Goal: Transaction & Acquisition: Subscribe to service/newsletter

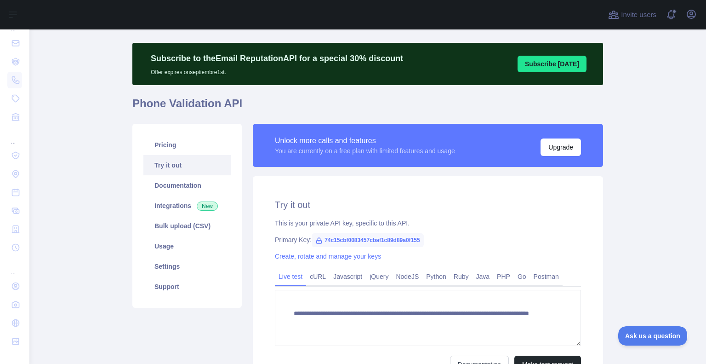
scroll to position [114, 0]
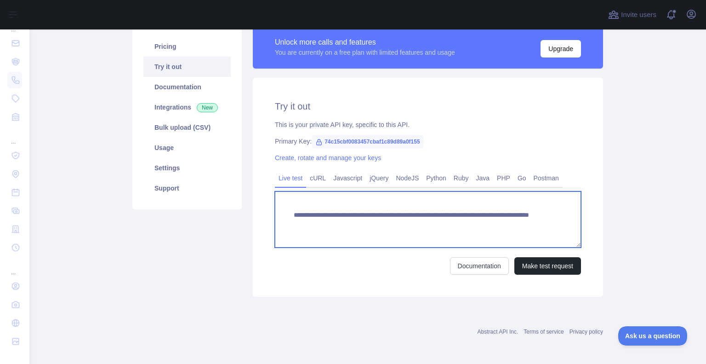
click at [373, 228] on textarea "**********" at bounding box center [428, 219] width 306 height 56
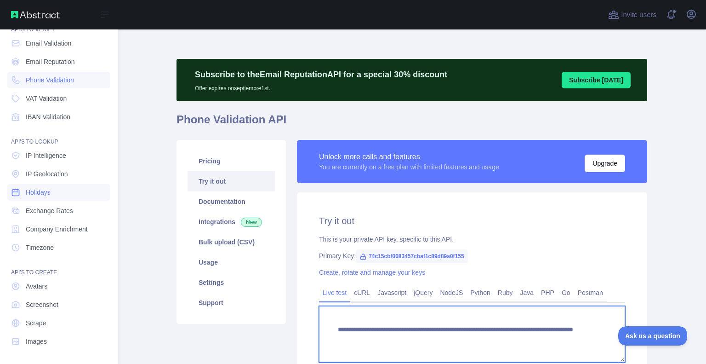
scroll to position [0, 0]
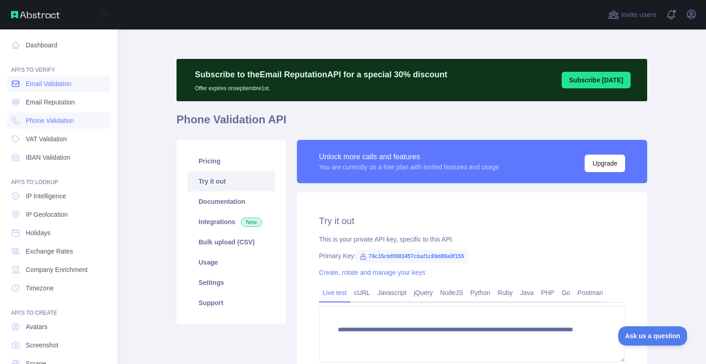
click at [43, 86] on span "Email Validation" at bounding box center [49, 83] width 46 height 9
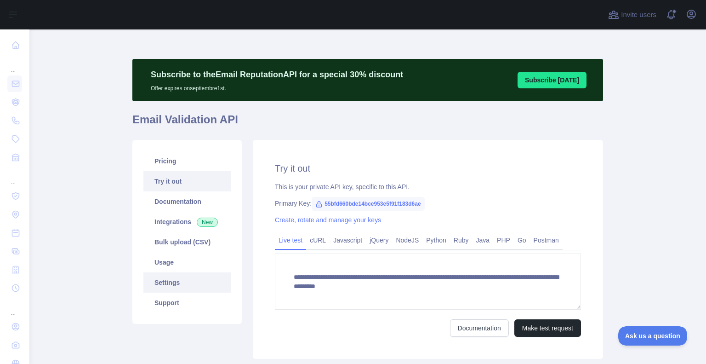
click at [171, 282] on link "Settings" at bounding box center [186, 282] width 87 height 20
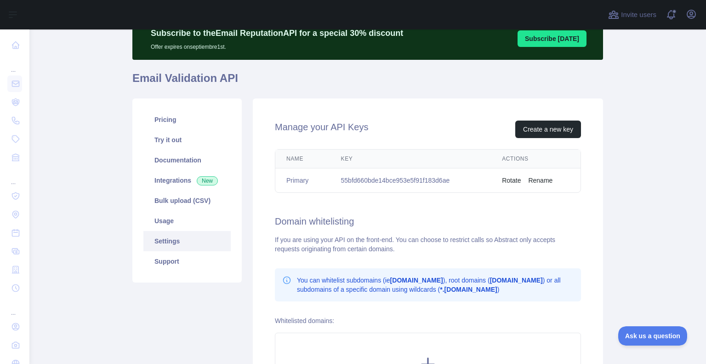
scroll to position [40, 0]
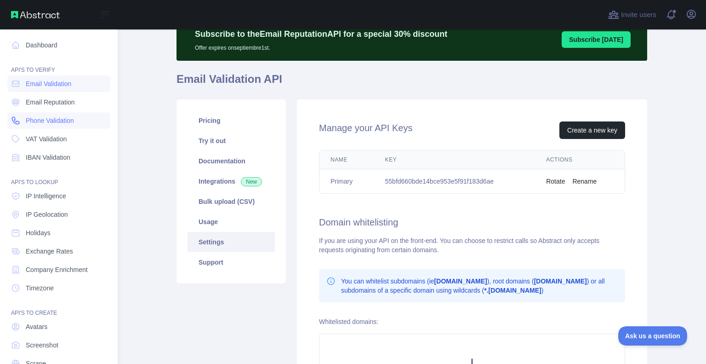
click at [36, 114] on link "Phone Validation" at bounding box center [58, 120] width 103 height 17
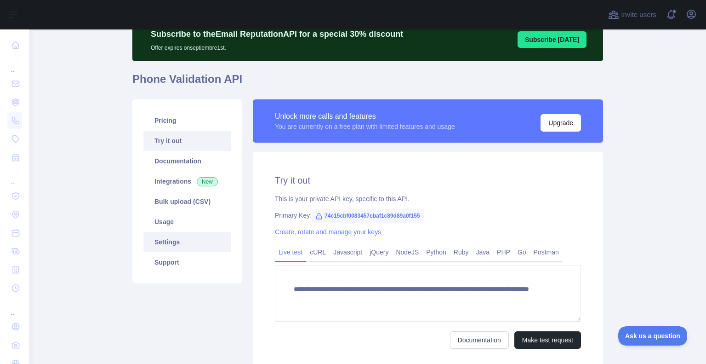
click at [196, 238] on link "Settings" at bounding box center [186, 242] width 87 height 20
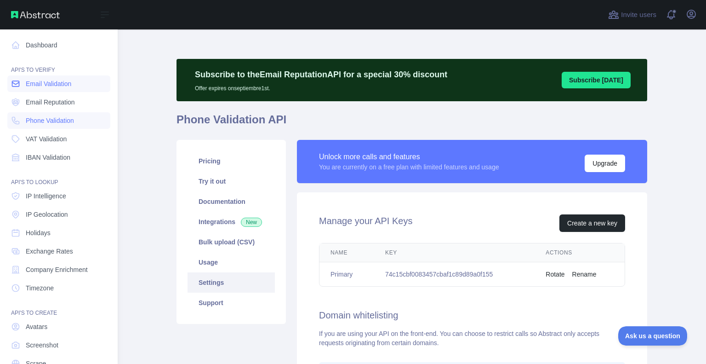
click at [36, 90] on link "Email Validation" at bounding box center [58, 83] width 103 height 17
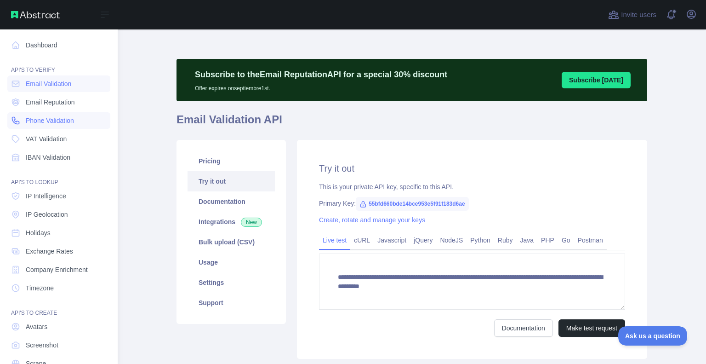
click at [40, 122] on span "Phone Validation" at bounding box center [50, 120] width 48 height 9
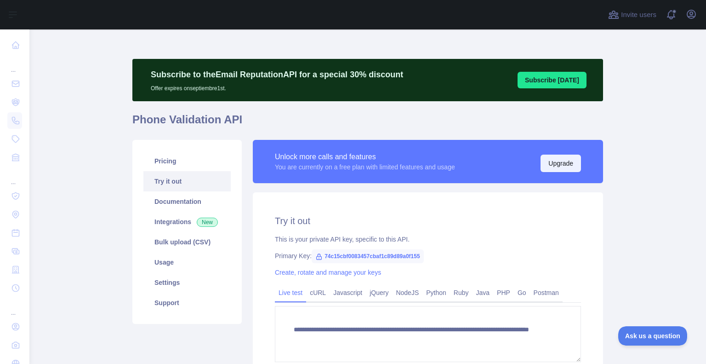
click at [553, 160] on button "Upgrade" at bounding box center [561, 162] width 40 height 17
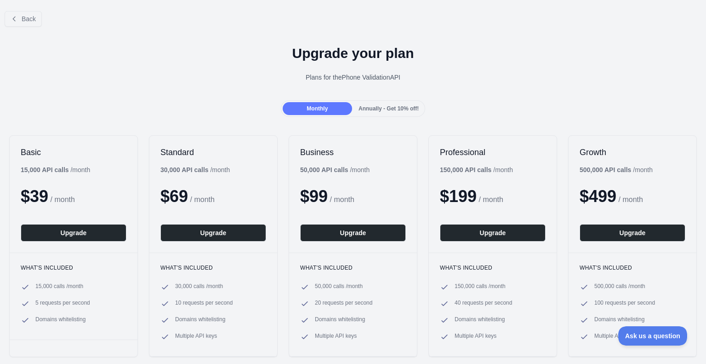
click at [387, 104] on div "Annually - Get 10% off!" at bounding box center [388, 108] width 69 height 13
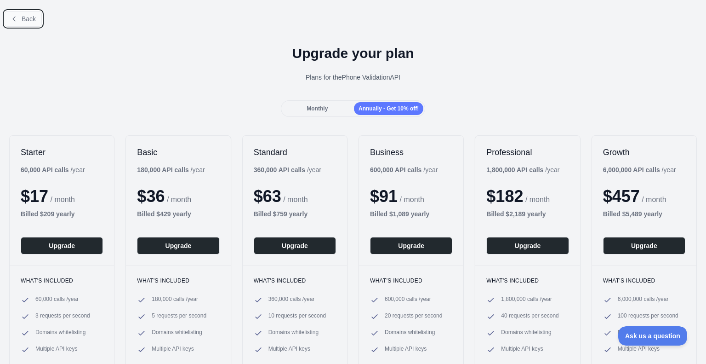
click at [20, 19] on button "Back" at bounding box center [23, 19] width 37 height 16
